Goal: Transaction & Acquisition: Obtain resource

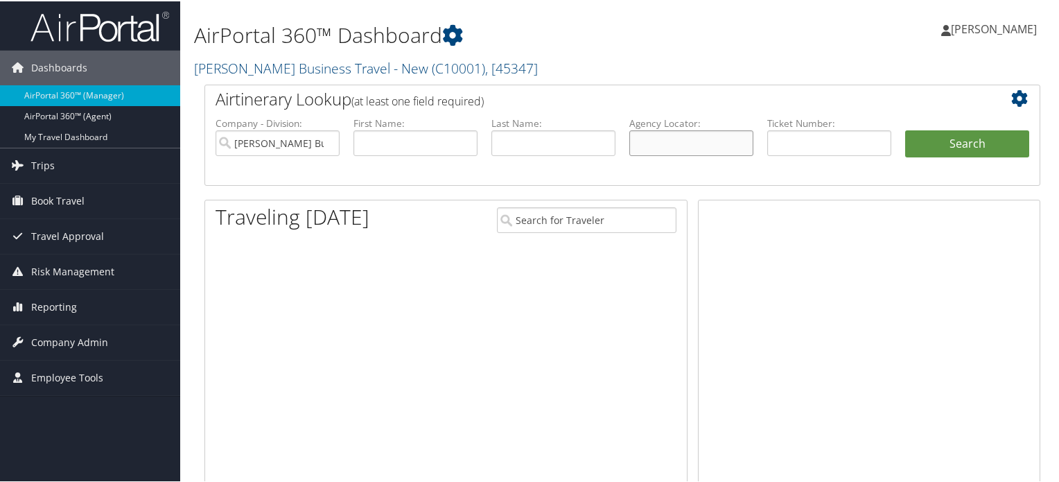
click at [663, 143] on input "text" at bounding box center [691, 142] width 124 height 26
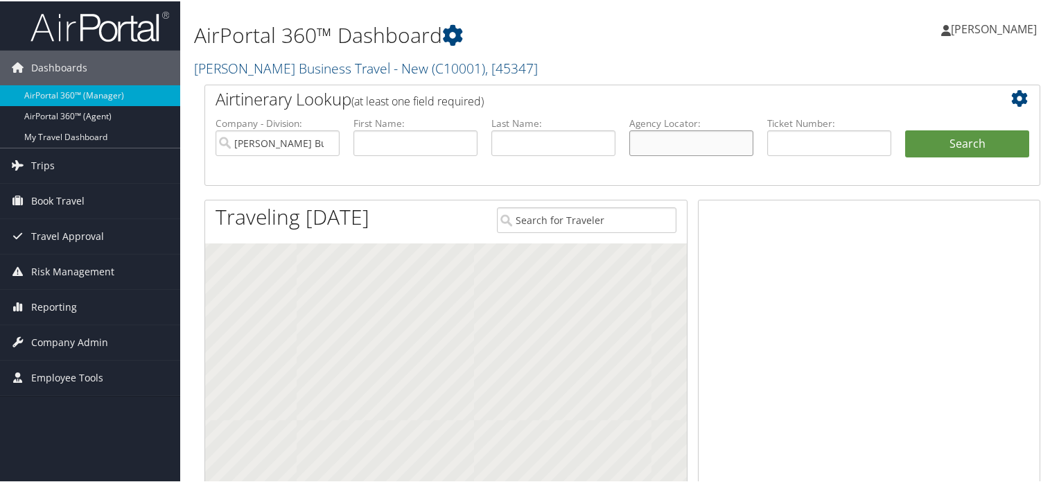
paste input "D1M5N5"
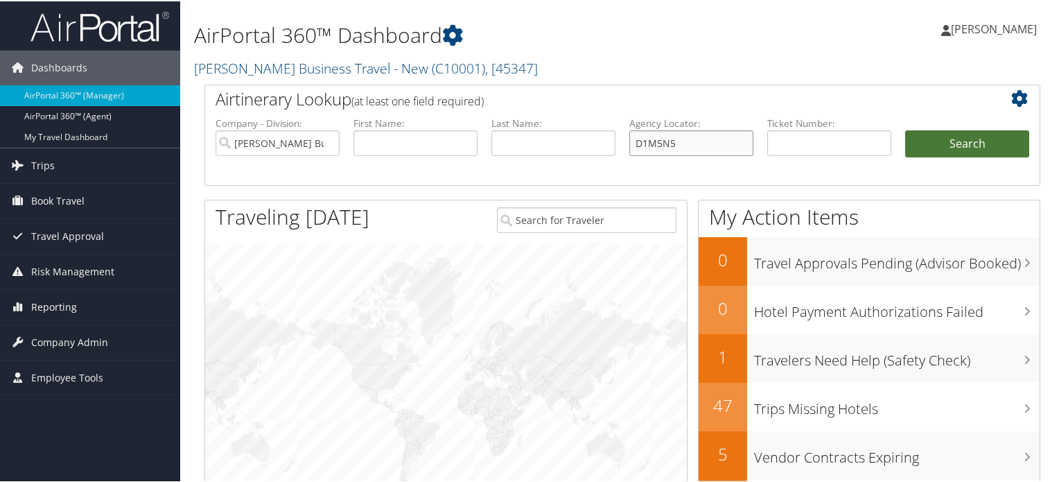
type input "D1M5N5"
click at [929, 144] on button "Search" at bounding box center [967, 143] width 124 height 28
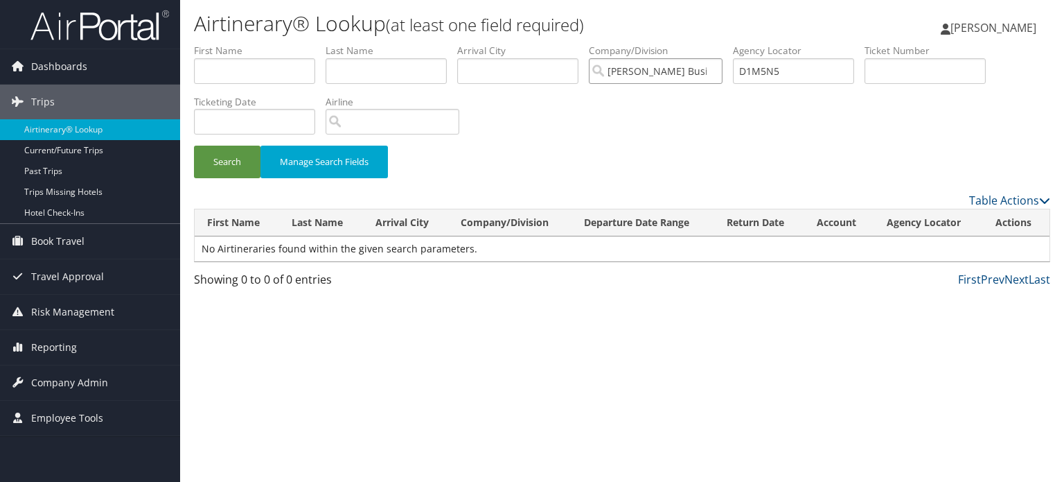
click at [718, 72] on input "[PERSON_NAME] Business Travel - New" at bounding box center [656, 71] width 134 height 26
click at [798, 69] on input "D1M5N5" at bounding box center [793, 71] width 121 height 26
click at [804, 71] on input "D1M5N5" at bounding box center [793, 71] width 121 height 26
click at [241, 164] on button "Search" at bounding box center [227, 162] width 67 height 33
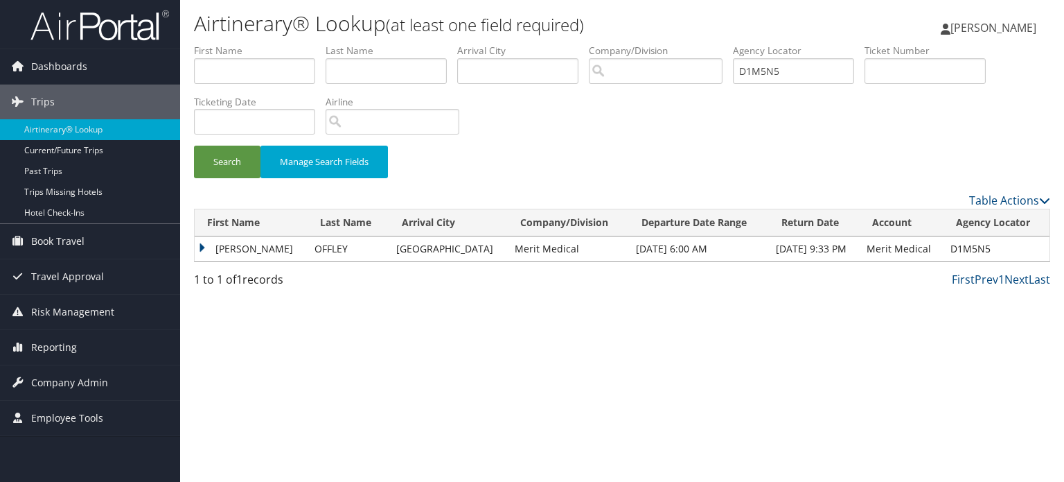
click at [264, 247] on td "[PERSON_NAME]" at bounding box center [251, 248] width 113 height 25
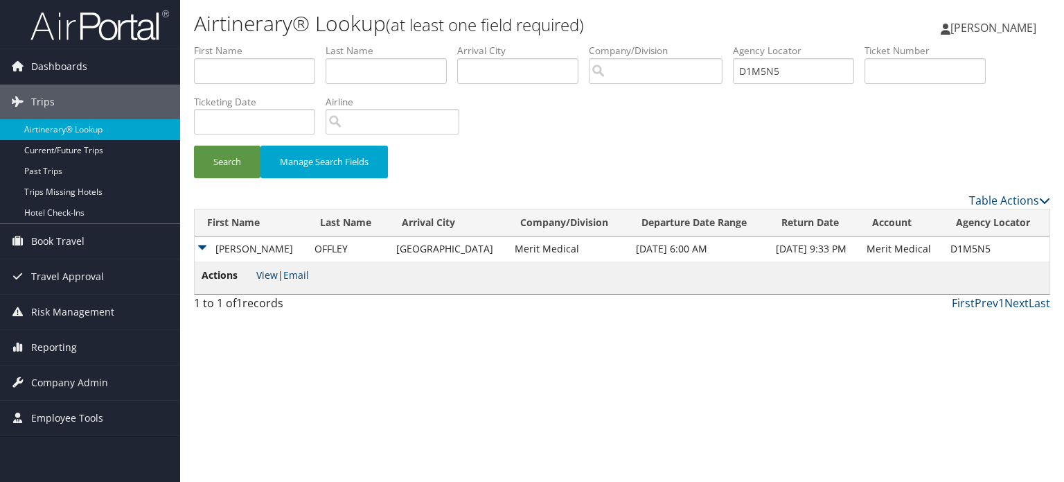
click at [271, 272] on link "View" at bounding box center [266, 274] width 21 height 13
drag, startPoint x: 793, startPoint y: 73, endPoint x: 649, endPoint y: 77, distance: 143.5
click at [649, 44] on ul "First Name Last Name Departure City Arrival City Company/Division Airport/City …" at bounding box center [622, 44] width 857 height 0
paste input "BDDD7"
type input "DBDDD7"
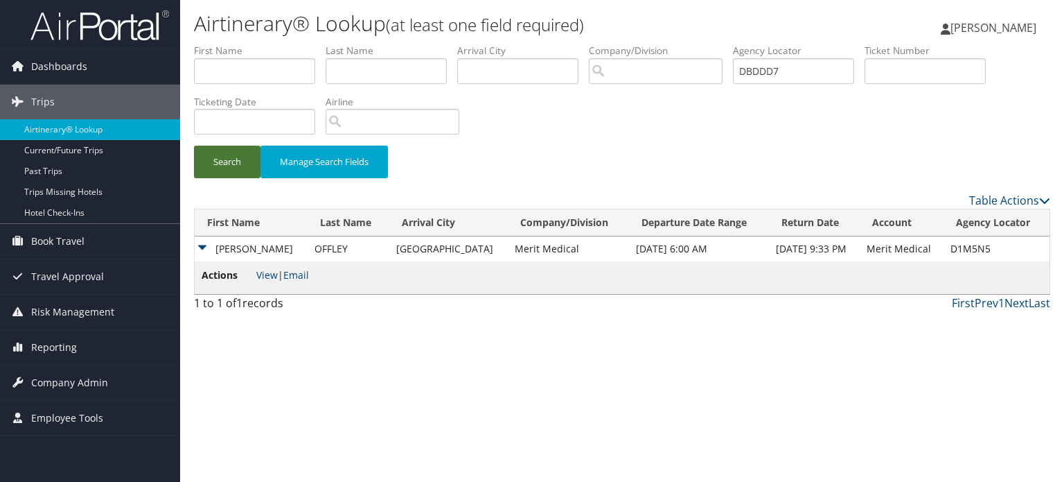
click at [220, 164] on button "Search" at bounding box center [227, 162] width 67 height 33
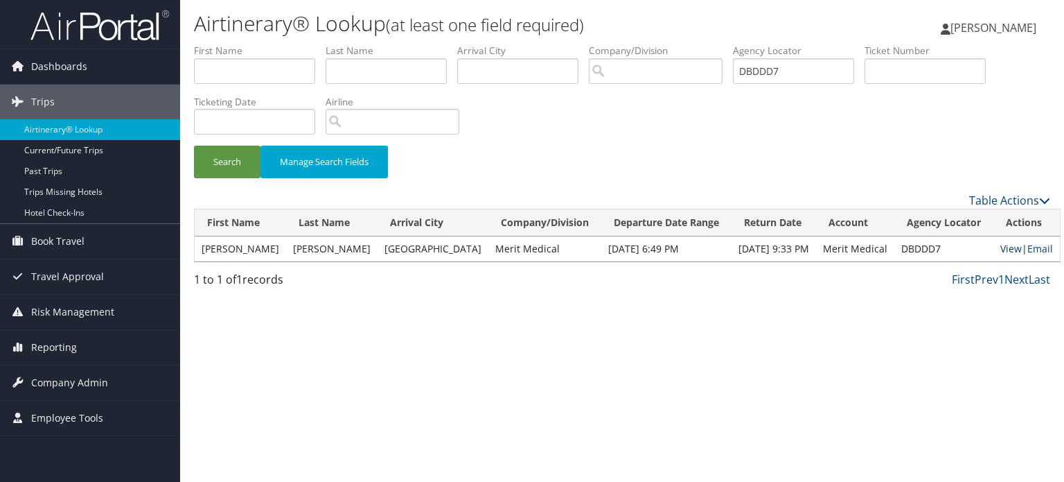
click at [1001, 251] on link "View" at bounding box center [1011, 248] width 21 height 13
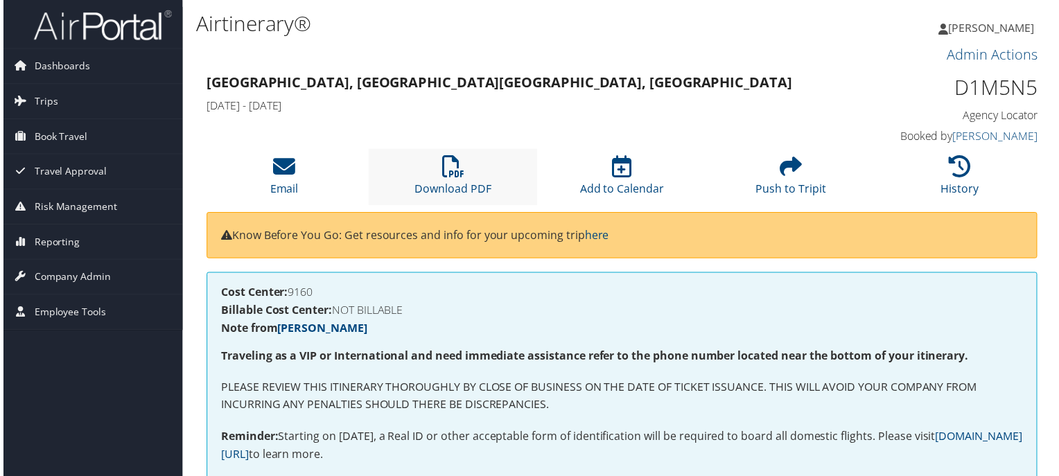
click at [445, 182] on li "Download PDF" at bounding box center [452, 178] width 170 height 56
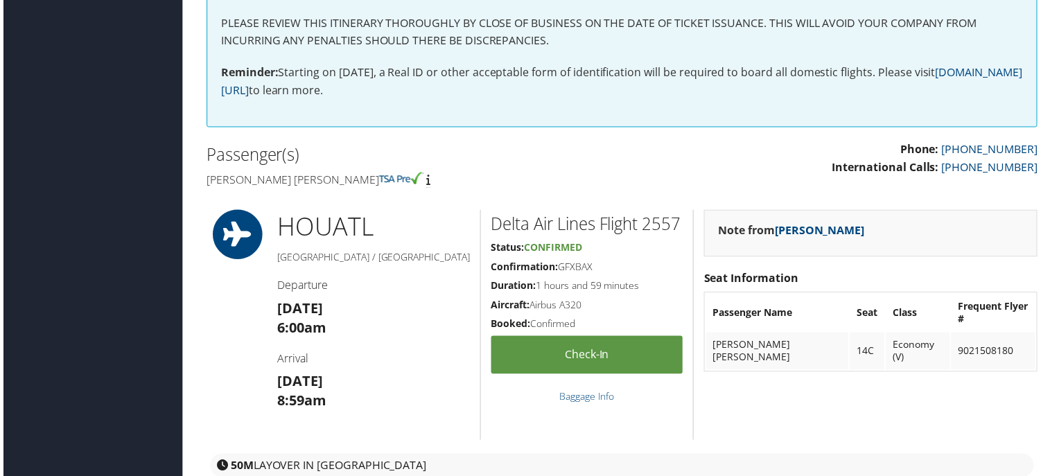
scroll to position [277, 0]
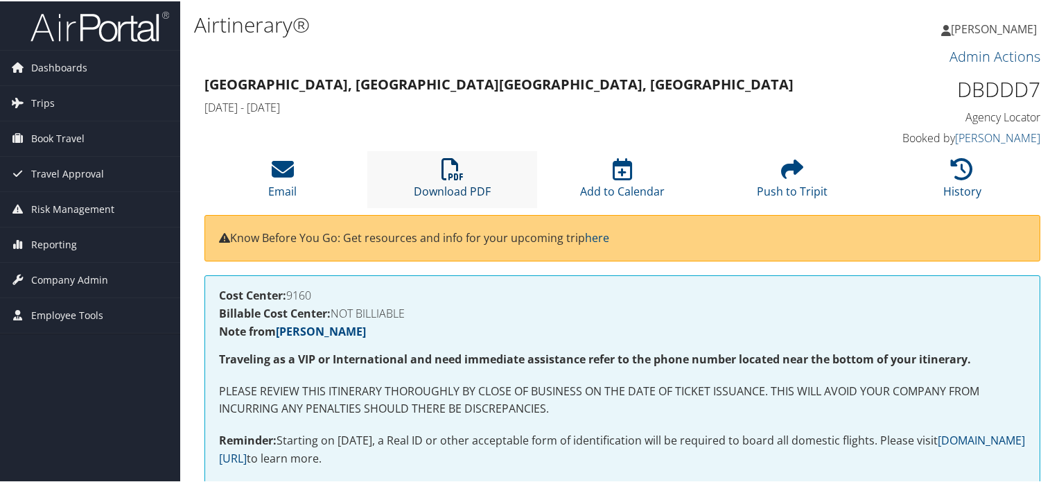
click at [445, 189] on link "Download PDF" at bounding box center [452, 180] width 77 height 33
